Goal: Find specific page/section: Find specific page/section

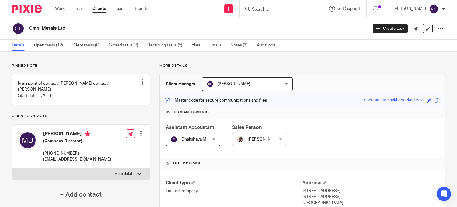
click at [259, 5] on form at bounding box center [282, 8] width 63 height 7
click at [262, 9] on input "a" at bounding box center [278, 9] width 54 height 5
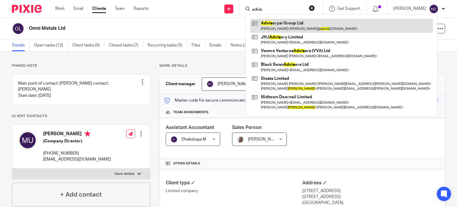
type input "advis"
click at [270, 25] on link at bounding box center [341, 26] width 183 height 14
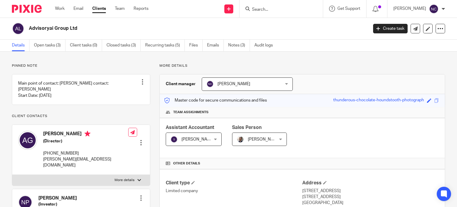
drag, startPoint x: 84, startPoint y: 30, endPoint x: 29, endPoint y: 28, distance: 54.2
click at [29, 28] on h2 "Advisoryai Group Ltd" at bounding box center [163, 28] width 268 height 6
copy h2 "Advisoryai Group Ltd"
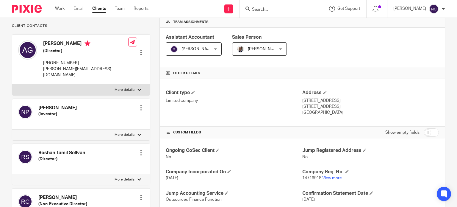
scroll to position [98, 0]
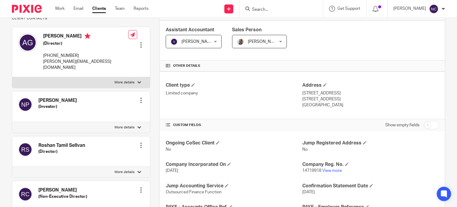
click at [335, 169] on link "View more" at bounding box center [332, 170] width 20 height 4
paste input "J&G Elec"
click at [287, 9] on input "J&G Elec" at bounding box center [278, 9] width 54 height 5
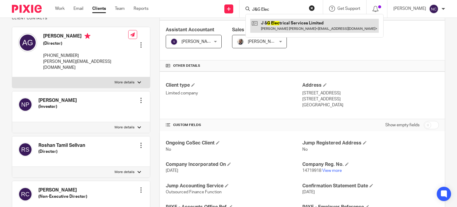
type input "J&G Elec"
click at [285, 25] on link at bounding box center [314, 26] width 129 height 14
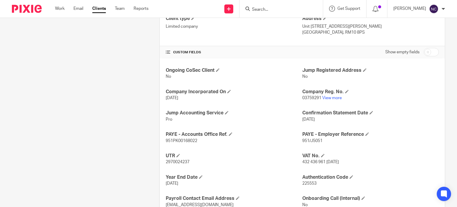
scroll to position [165, 0]
click at [327, 160] on span "432 436 961 6 February 1986" at bounding box center [320, 161] width 37 height 4
drag, startPoint x: 322, startPoint y: 160, endPoint x: 299, endPoint y: 160, distance: 22.6
click at [302, 160] on span "432 436 961 6 February 1986" at bounding box center [320, 161] width 37 height 4
copy span "432 436 961"
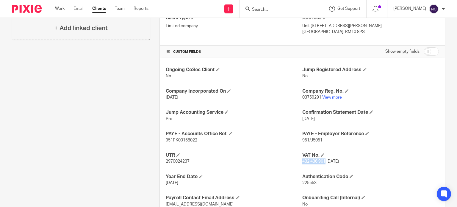
click at [332, 97] on link "View more" at bounding box center [332, 97] width 20 height 4
